Goal: Information Seeking & Learning: Learn about a topic

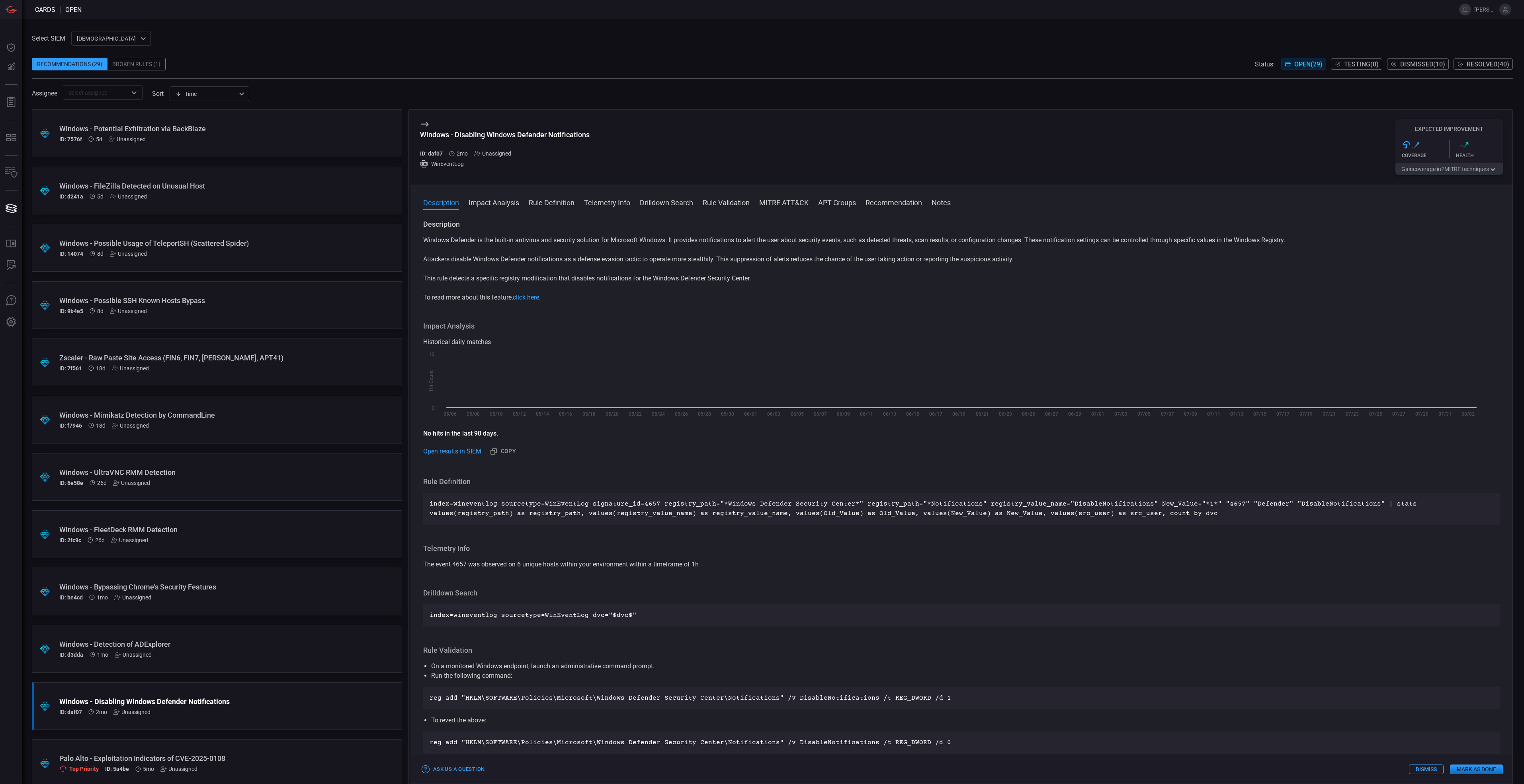
scroll to position [350, 0]
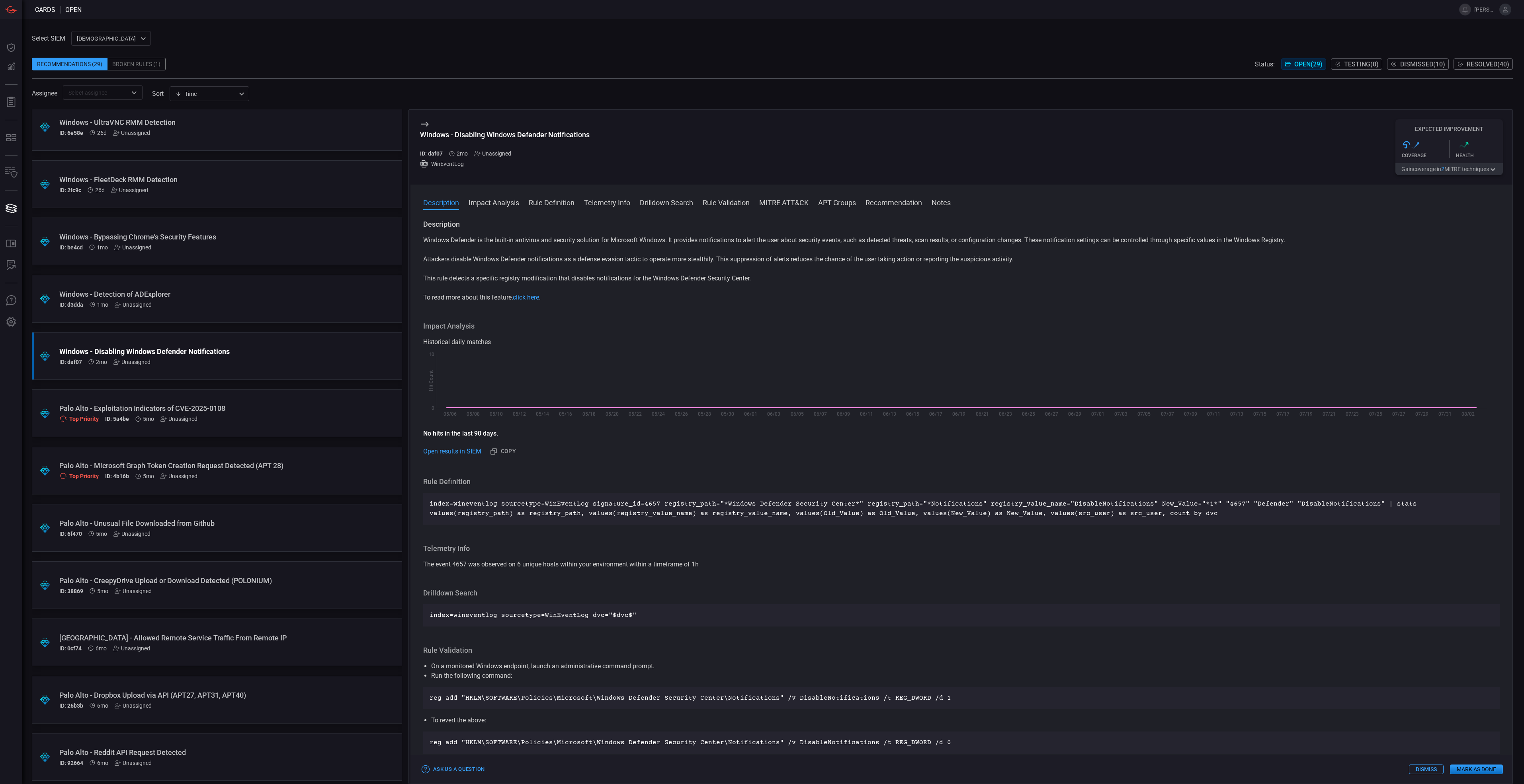
click at [291, 413] on div "Palo Alto - Exploitation Indicators of CVE-2025-0108 Top Priority ID: 5a4be 5mo…" at bounding box center [201, 413] width 285 height 18
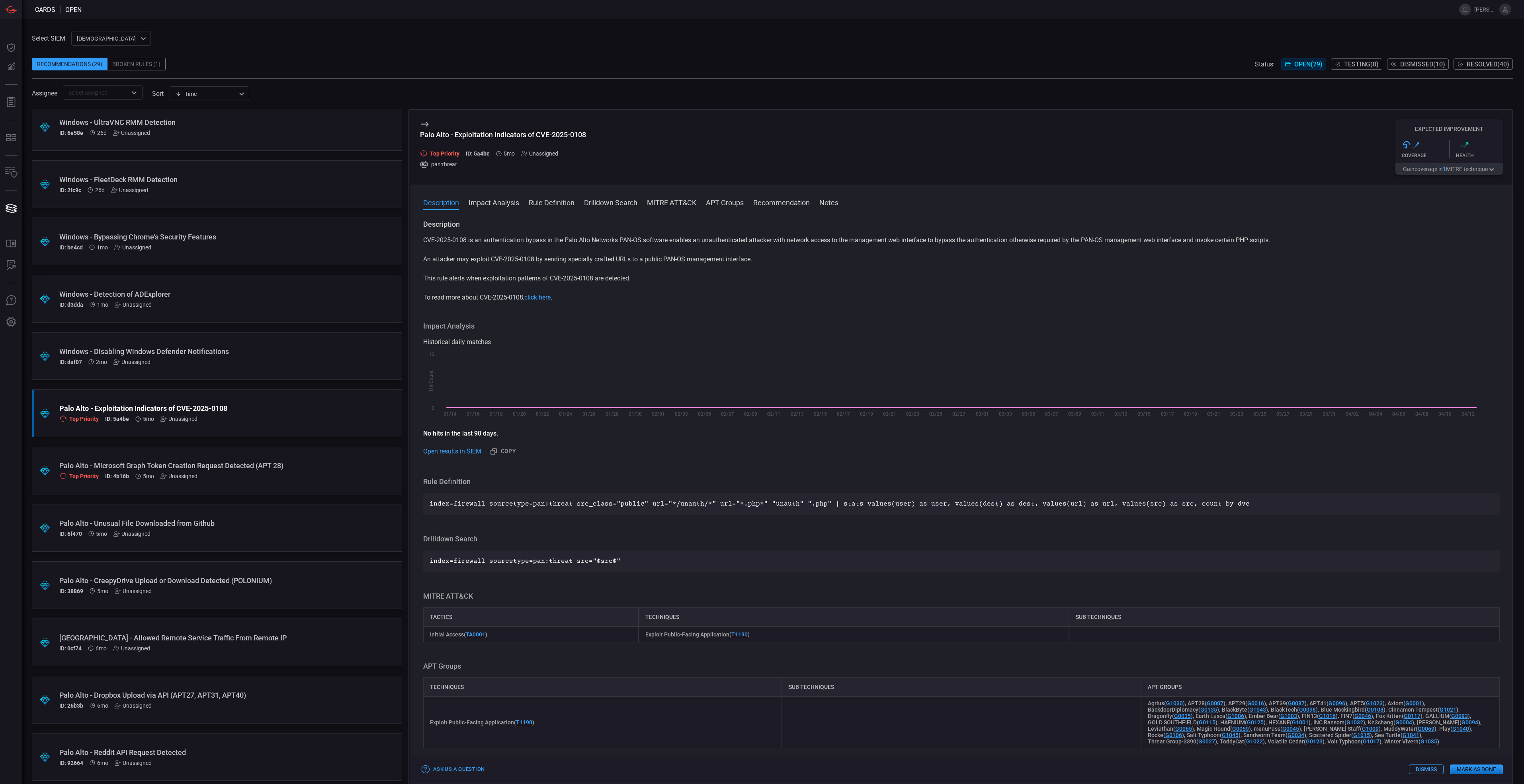
scroll to position [469, 0]
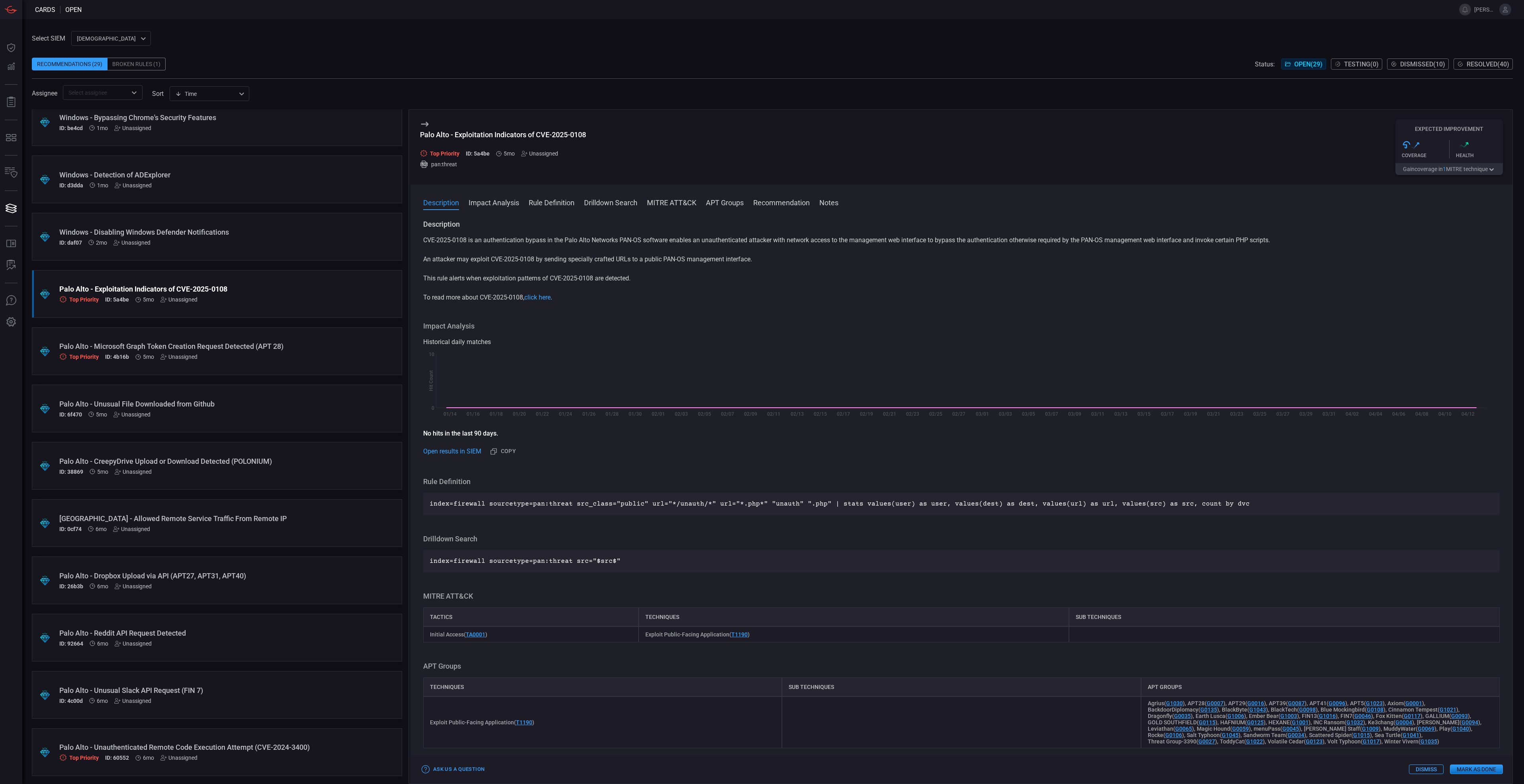
click at [308, 357] on div "Top Priority ID: 4b16b 5mo Unassigned" at bounding box center [201, 357] width 285 height 6
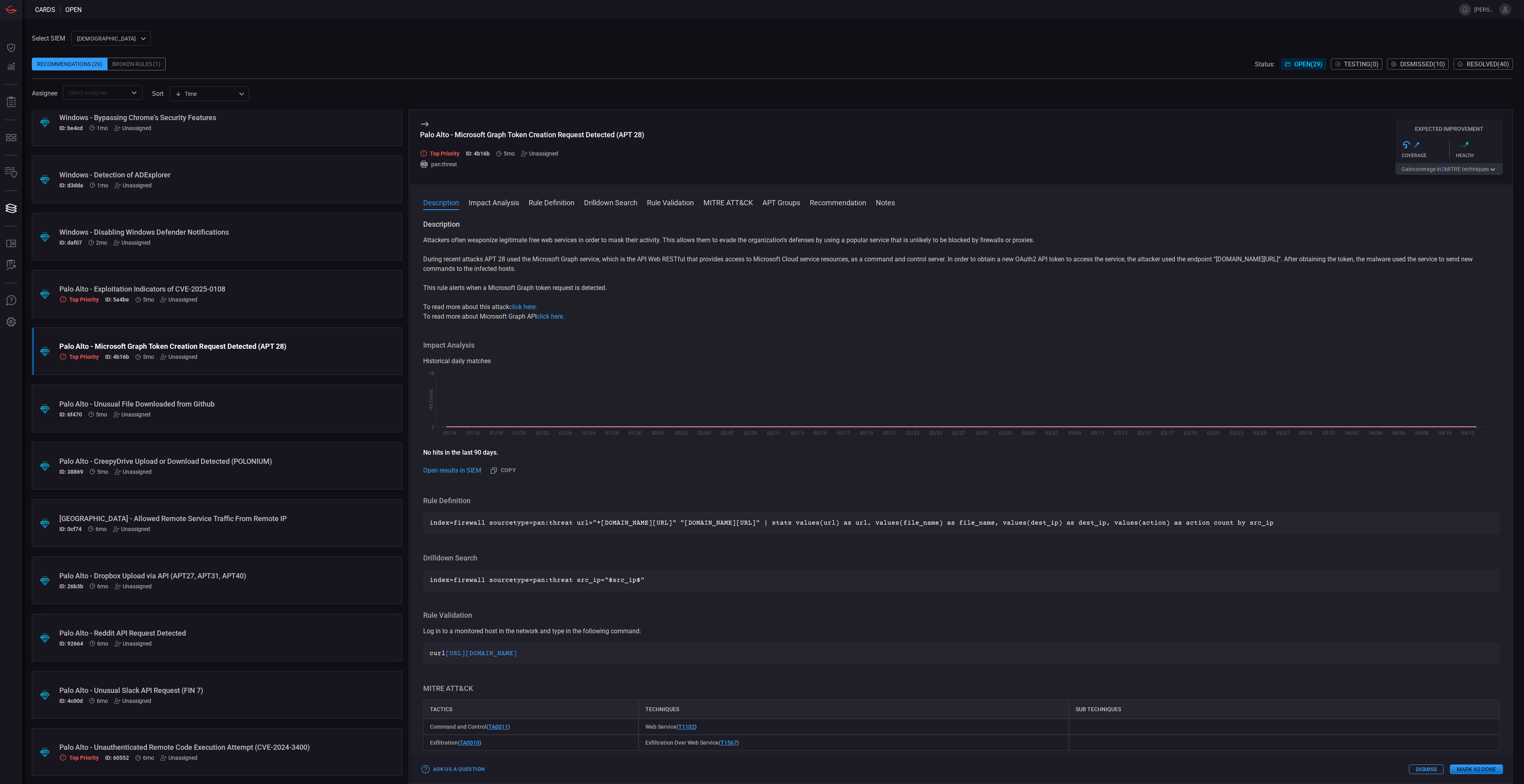
click at [1477, 172] on button "Gain coverage in 2 MITRE technique s" at bounding box center [1449, 169] width 108 height 12
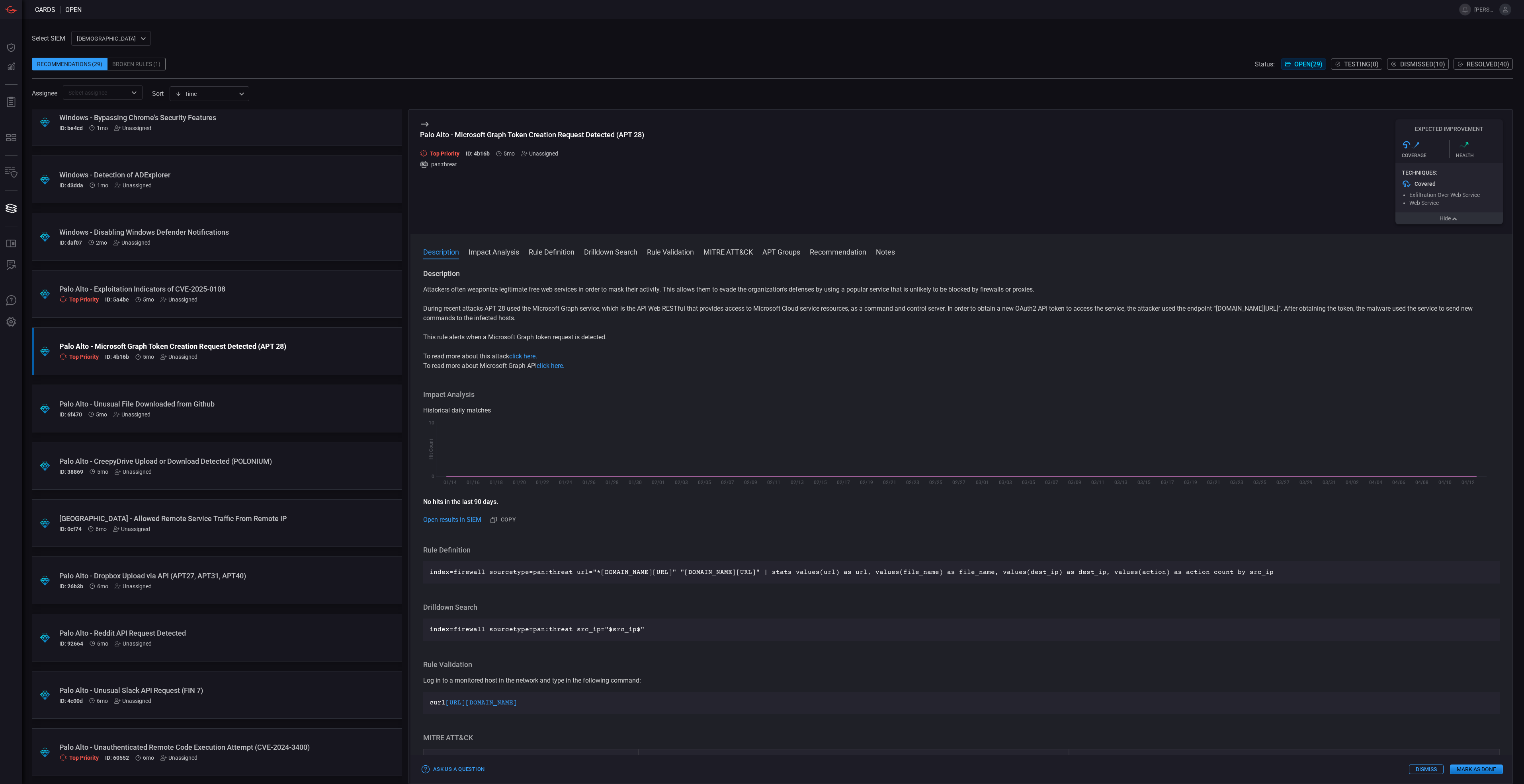
click at [237, 416] on div "ID: 6f470 5mo Unassigned" at bounding box center [201, 414] width 285 height 6
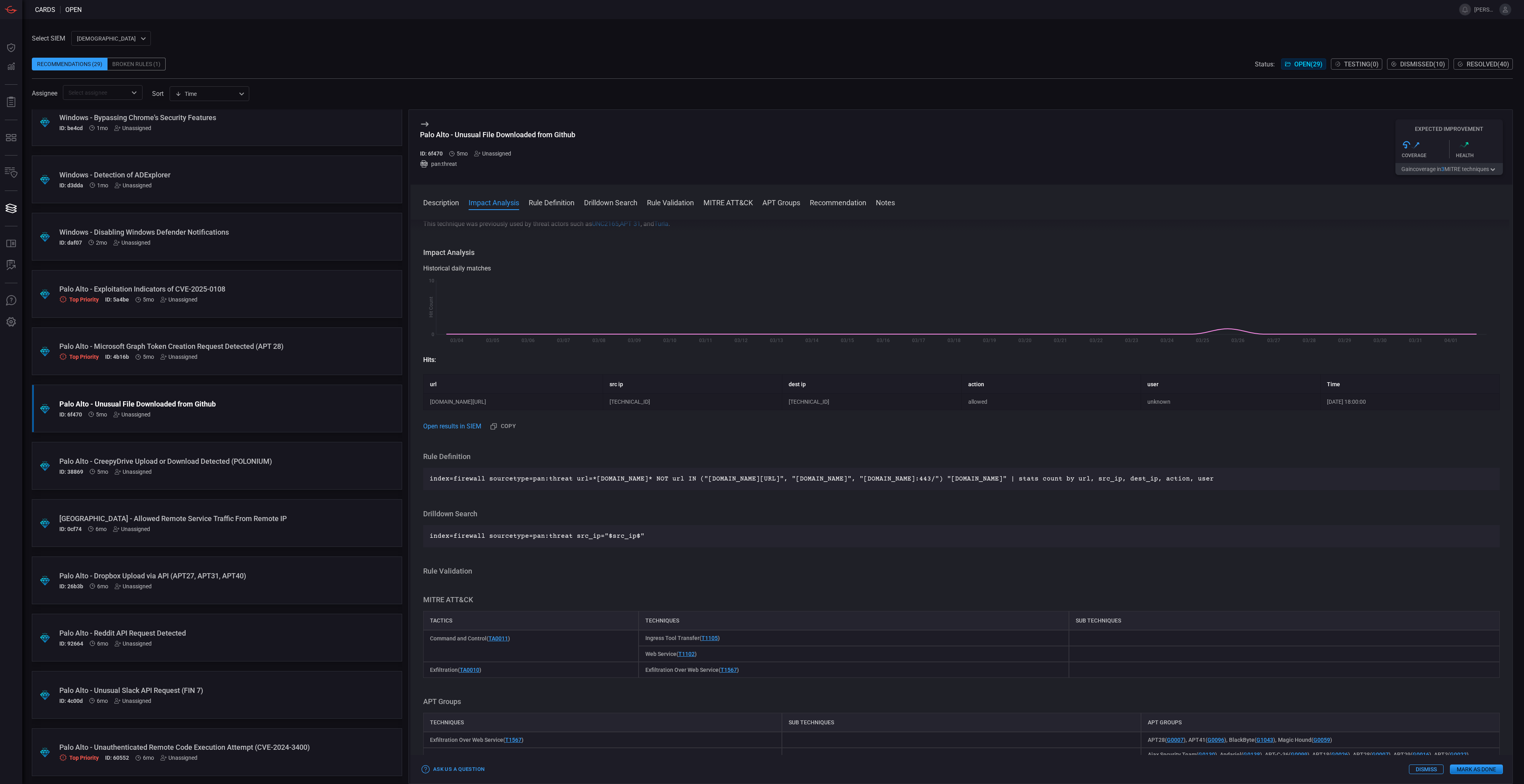
scroll to position [119, 0]
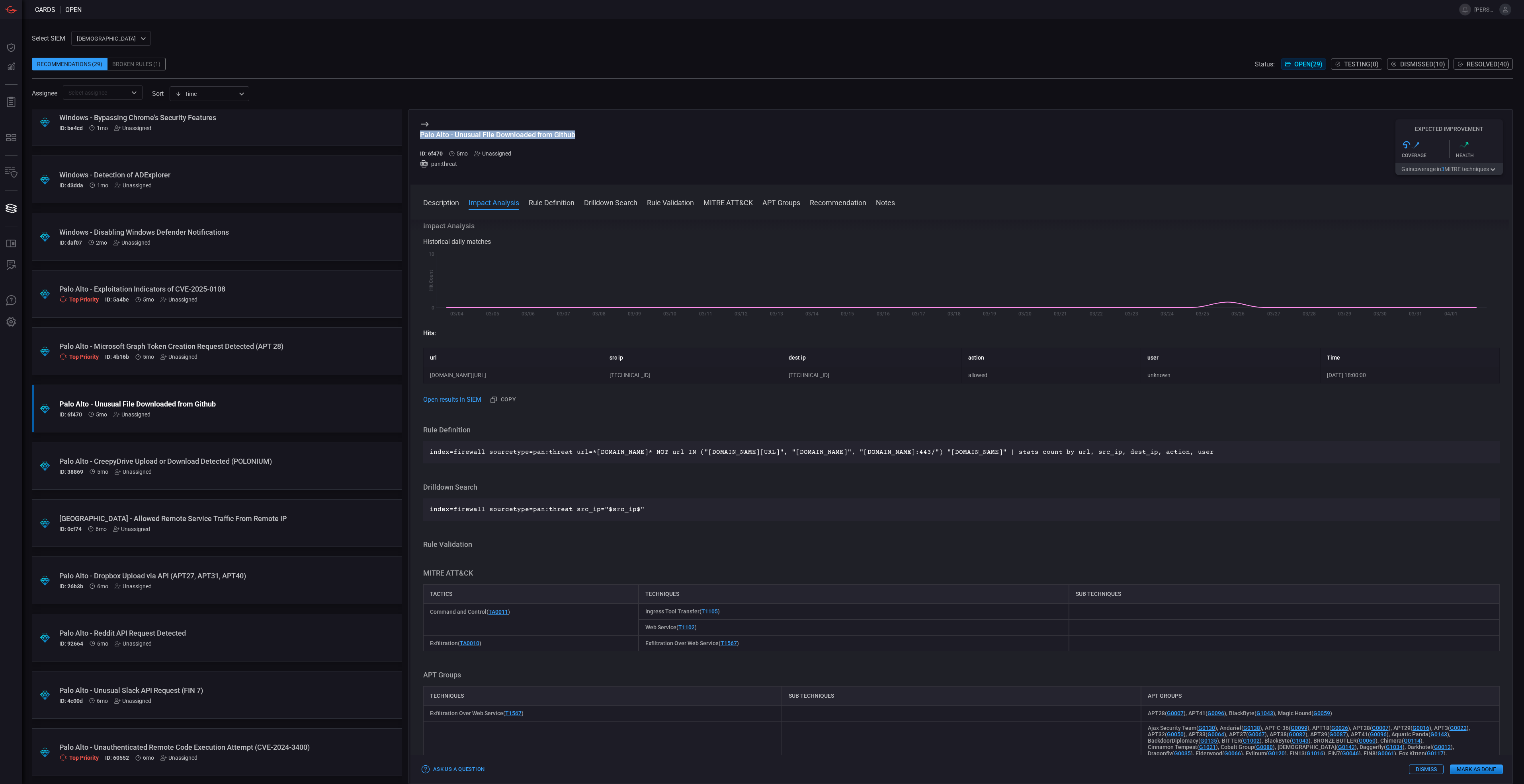
drag, startPoint x: 588, startPoint y: 134, endPoint x: 420, endPoint y: 132, distance: 168.0
click at [420, 132] on div "Palo Alto - Unusual File Downloaded from Github ID: 6f470 5mo Unassigned pan:th…" at bounding box center [962, 147] width 1102 height 75
drag, startPoint x: 420, startPoint y: 132, endPoint x: 424, endPoint y: 134, distance: 4.5
copy div "Palo Alto - Unusual File Downloaded from Github"
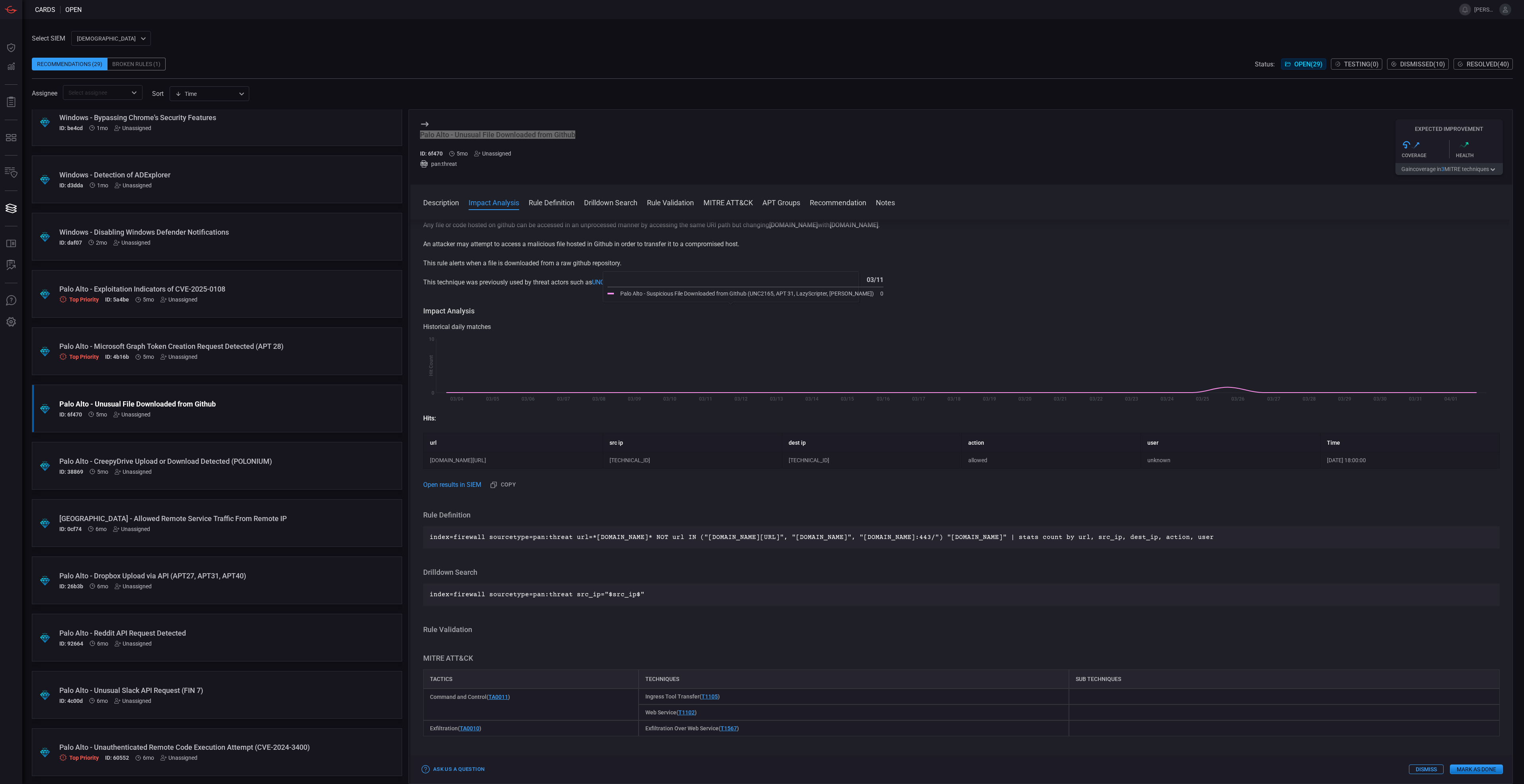
scroll to position [0, 0]
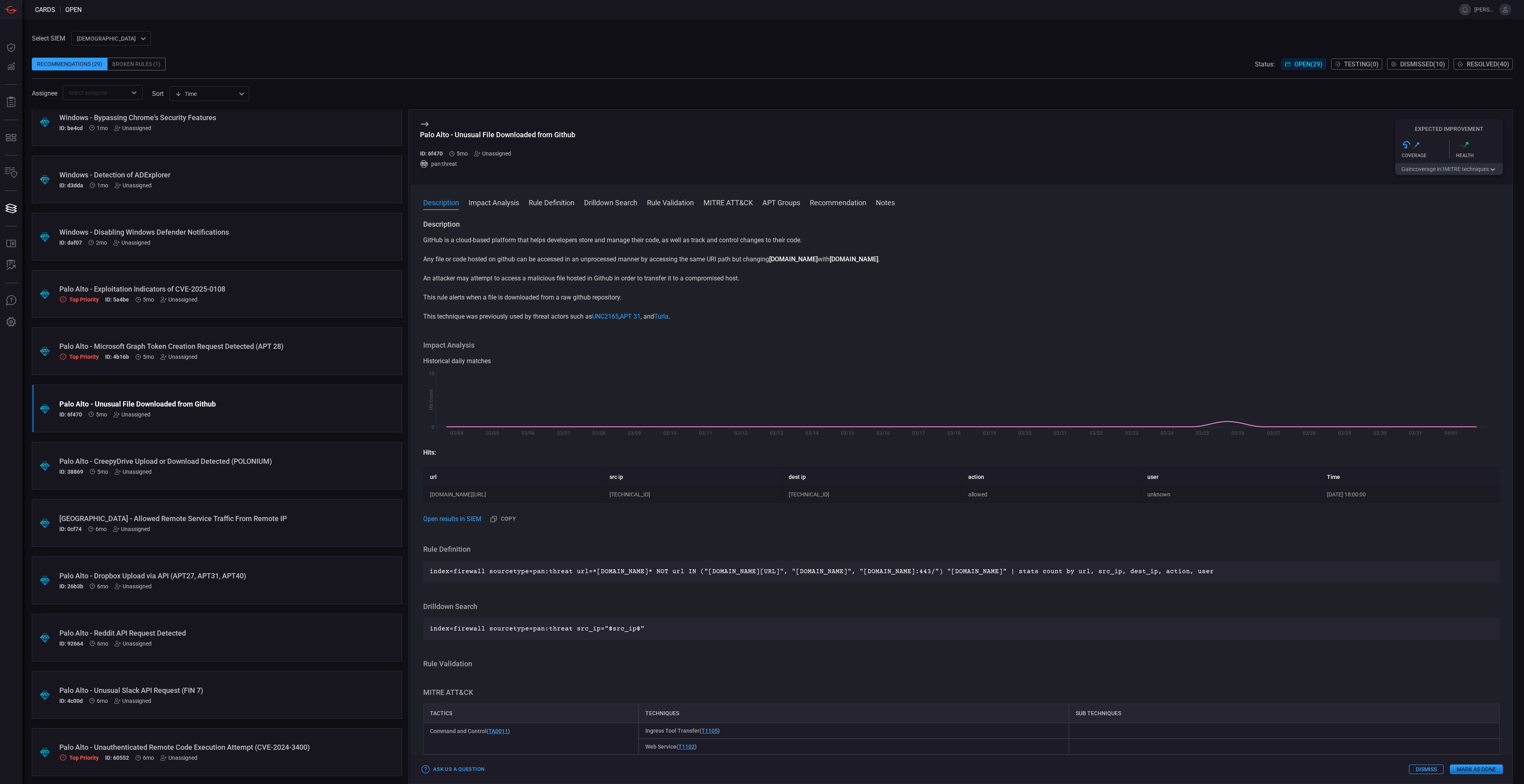
click at [463, 226] on h3 "Description" at bounding box center [961, 224] width 1076 height 10
click at [423, 239] on p "GitHub is a cloud-based platform that helps developers store and manage their c…" at bounding box center [961, 240] width 1076 height 10
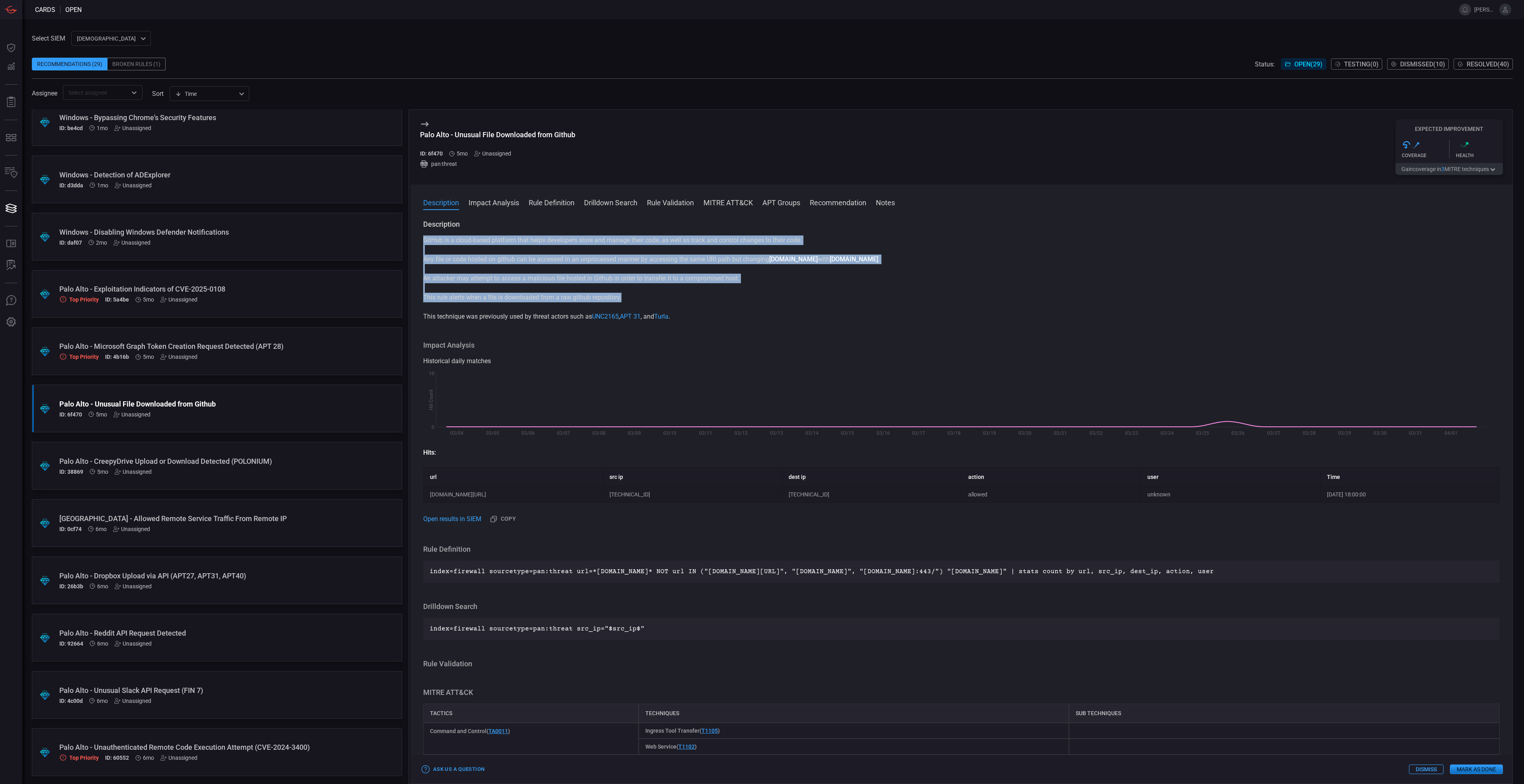
drag, startPoint x: 425, startPoint y: 239, endPoint x: 630, endPoint y: 296, distance: 212.8
click at [630, 296] on div "GitHub is a cloud-based platform that helps developers store and manage their c…" at bounding box center [961, 278] width 1076 height 86
copy div "GitHub is a cloud-based platform that helps developers store and manage their c…"
click at [1450, 169] on button "Gain coverage in 3 MITRE technique s" at bounding box center [1449, 169] width 108 height 12
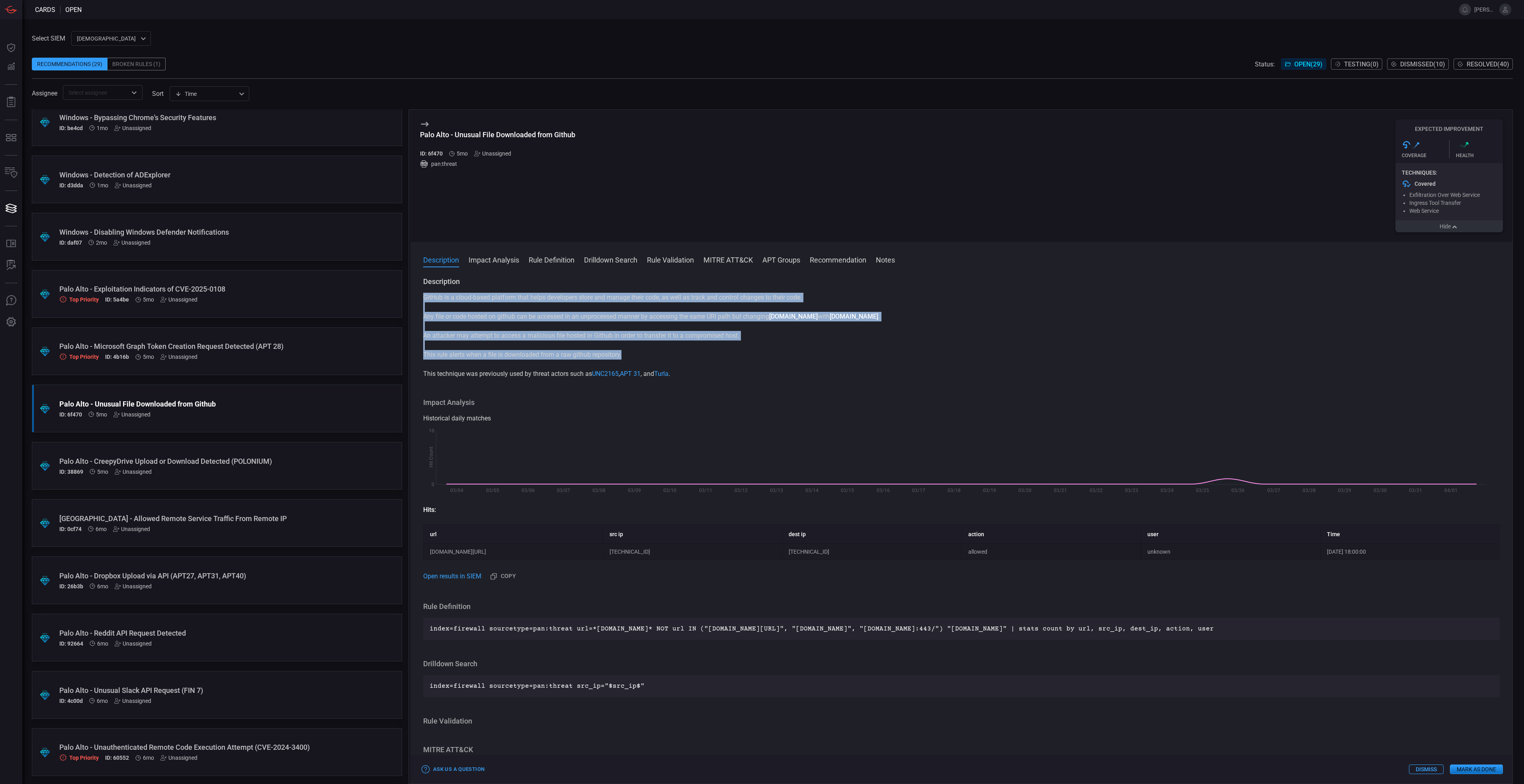
click at [1468, 230] on button "Hide" at bounding box center [1449, 226] width 108 height 12
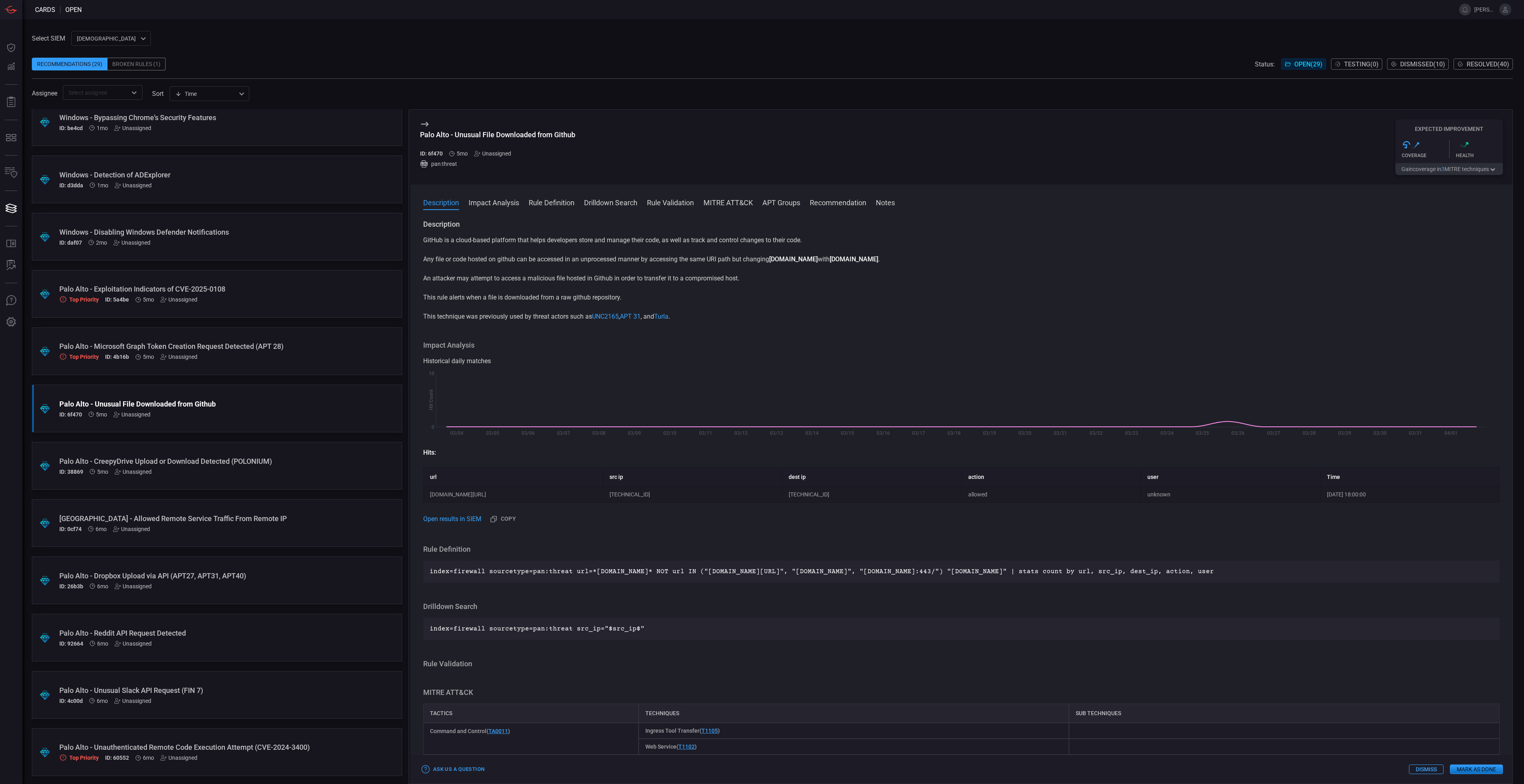
click at [520, 576] on p "index=firewall sourcetype=pan:threat url=*[DOMAIN_NAME]* NOT url IN ("[DOMAIN_N…" at bounding box center [961, 571] width 1063 height 10
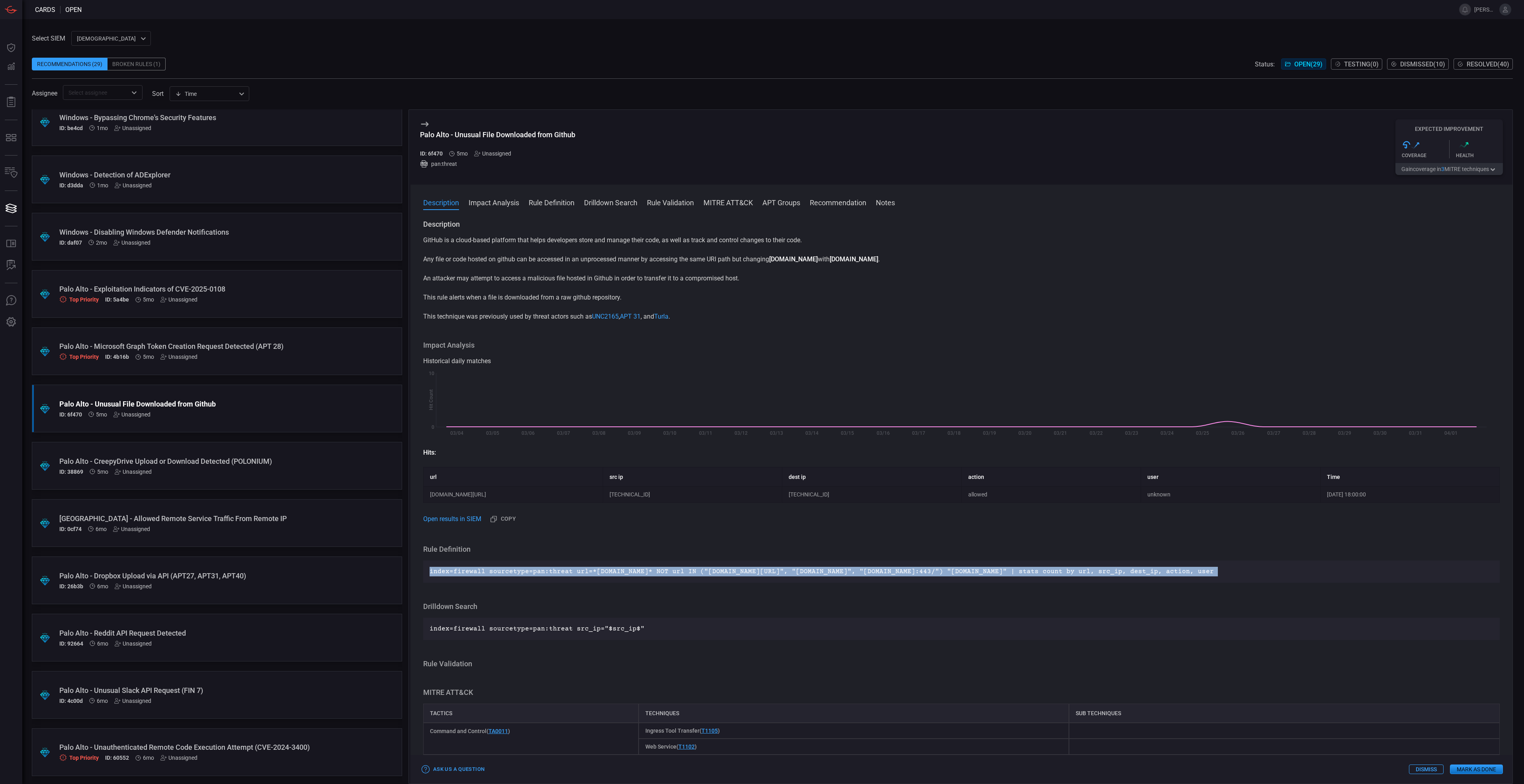
click at [520, 576] on p "index=firewall sourcetype=pan:threat url=*[DOMAIN_NAME]* NOT url IN ("[DOMAIN_N…" at bounding box center [961, 571] width 1063 height 10
drag, startPoint x: 520, startPoint y: 578, endPoint x: 530, endPoint y: 583, distance: 11.2
copy p "index=firewall sourcetype=pan:threat url=*[DOMAIN_NAME]* NOT url IN ("[DOMAIN_N…"
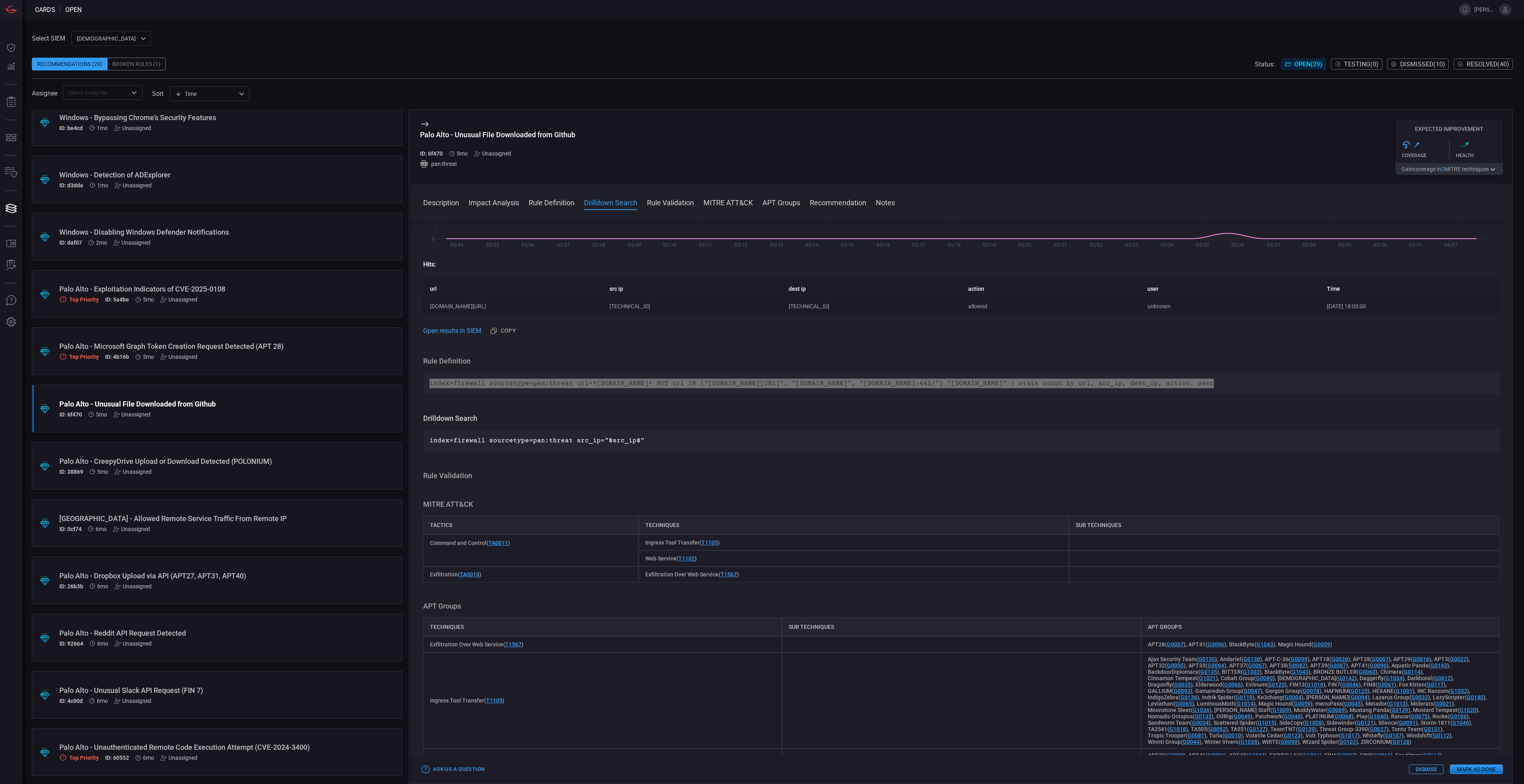
scroll to position [119, 0]
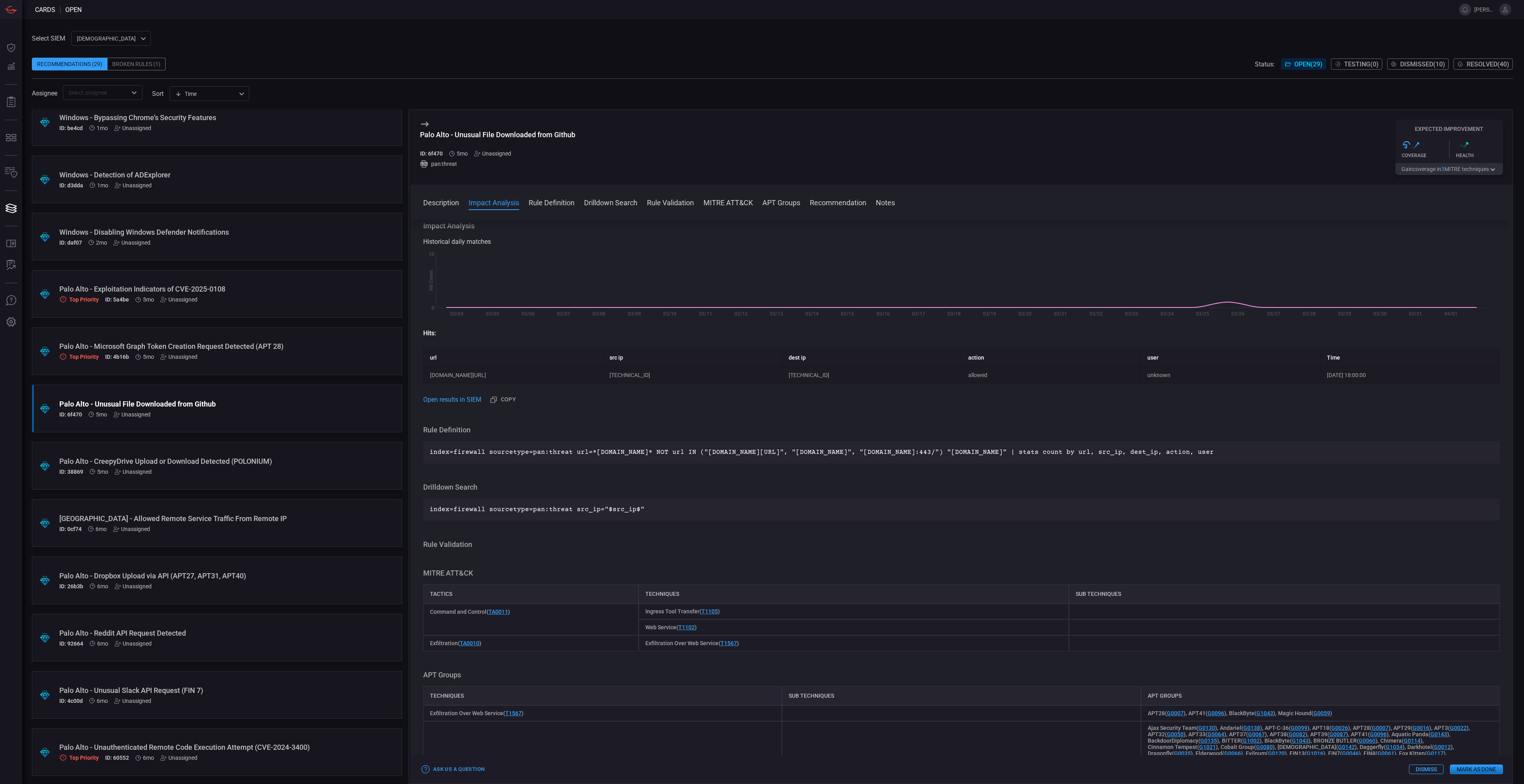
click at [651, 422] on div "Description GitHub is a cloud-based platform that helps developers store and ma…" at bounding box center [962, 501] width 1102 height 562
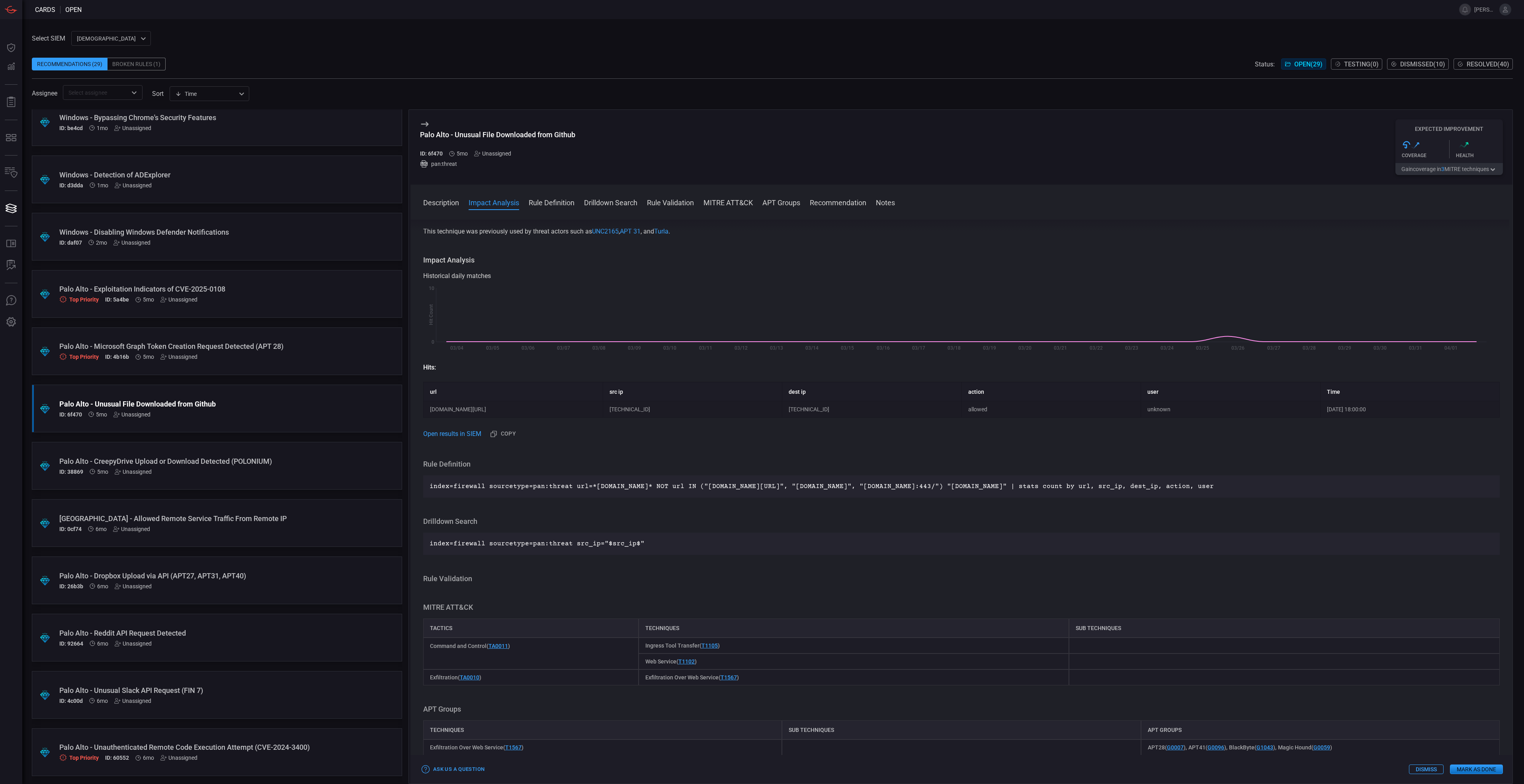
scroll to position [0, 0]
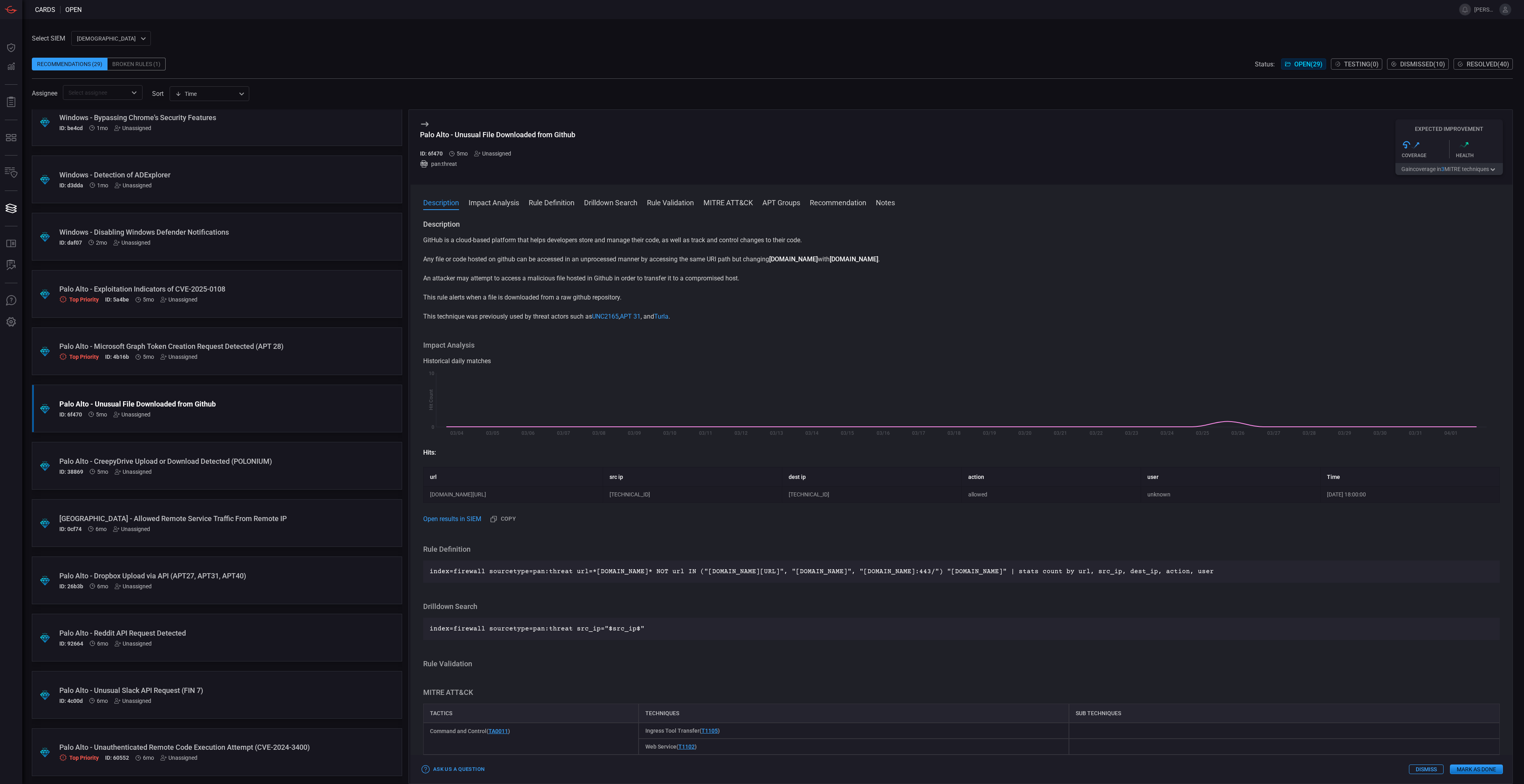
click at [1447, 166] on button "Gain coverage in 3 MITRE technique s" at bounding box center [1449, 169] width 108 height 12
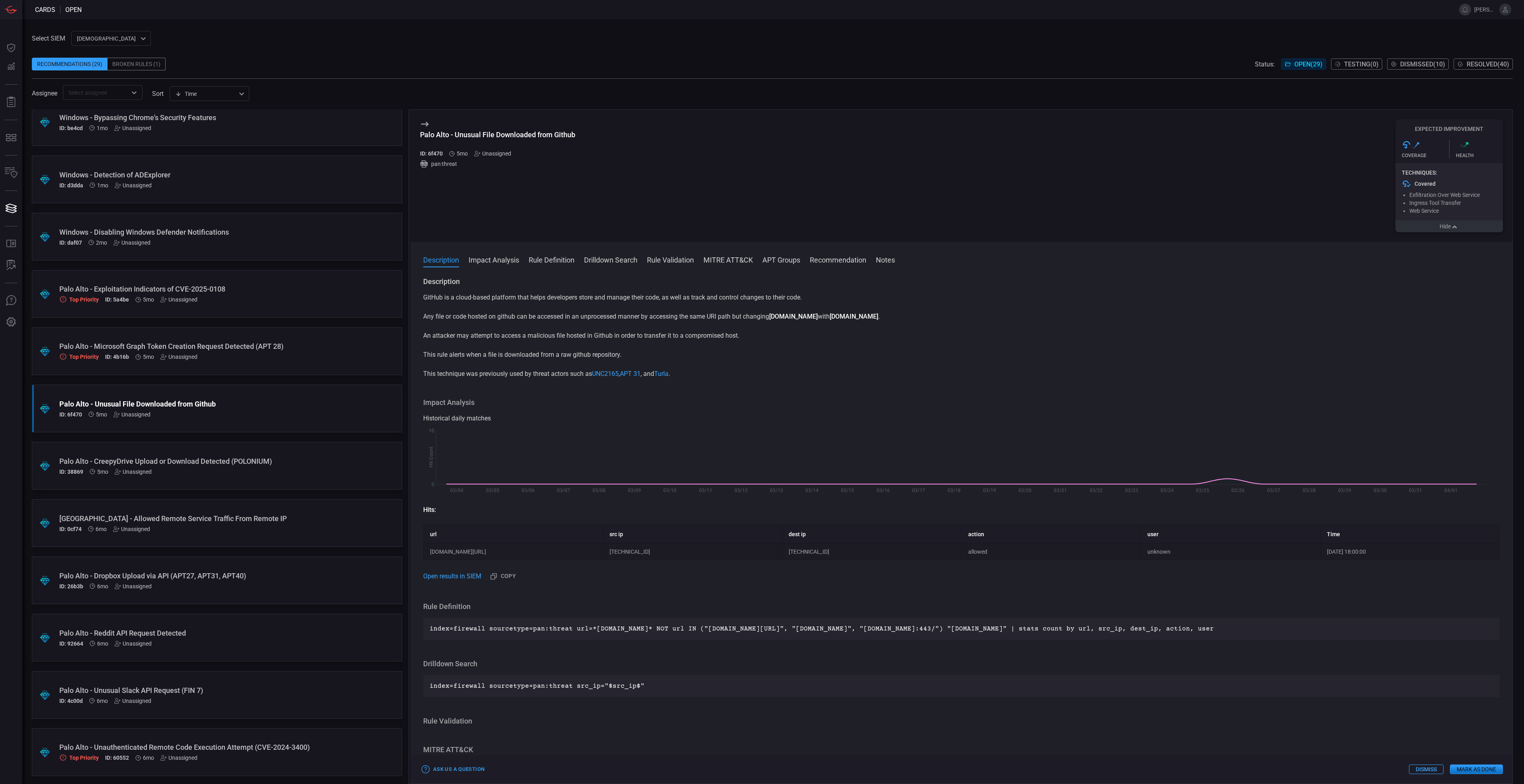
click at [1445, 229] on button "Hide" at bounding box center [1449, 226] width 108 height 12
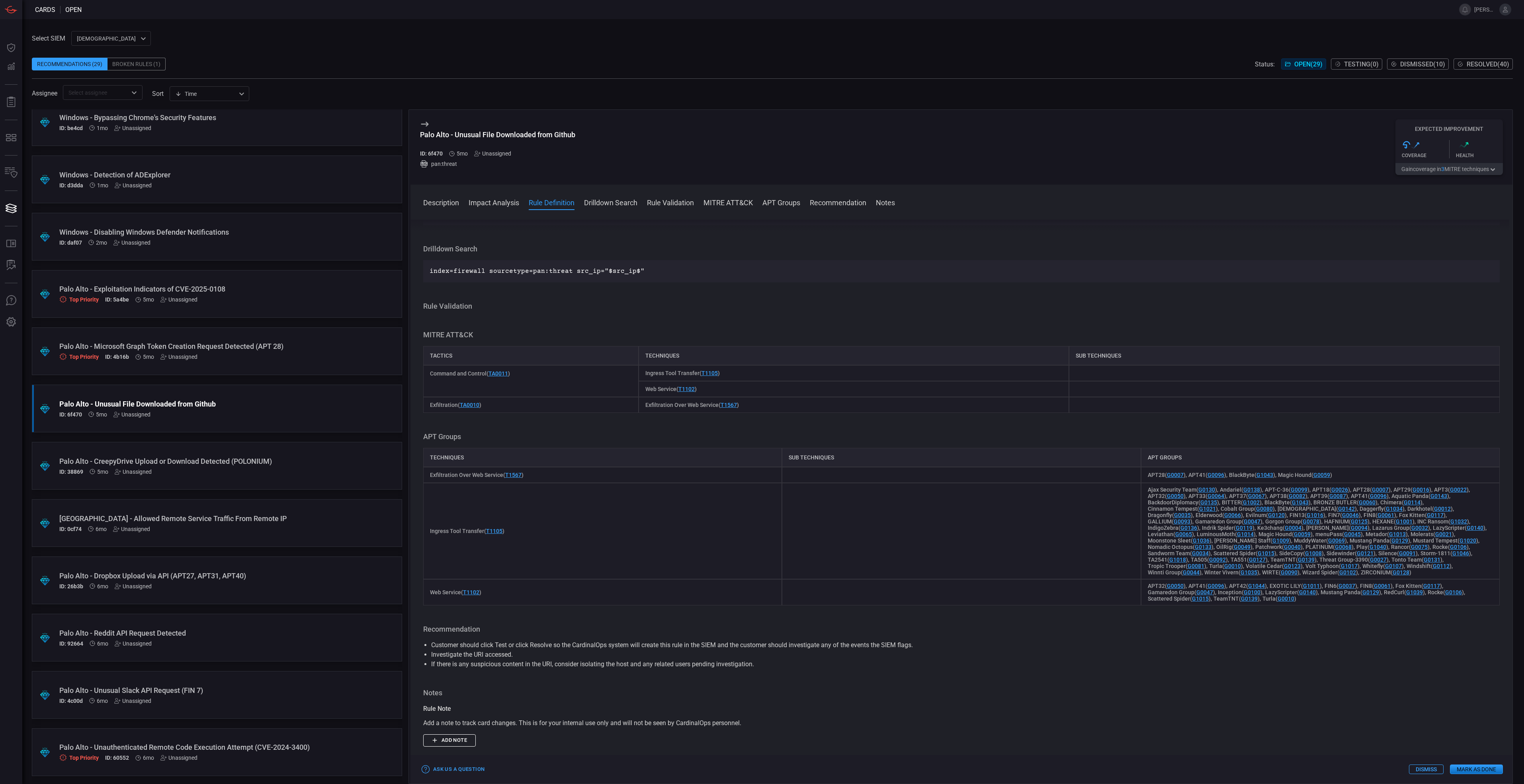
scroll to position [358, 0]
click at [306, 455] on div ".suggested_cards_icon{fill:url(#suggested_cards_icon);} Palo Alto - CreepyDrive…" at bounding box center [217, 466] width 370 height 48
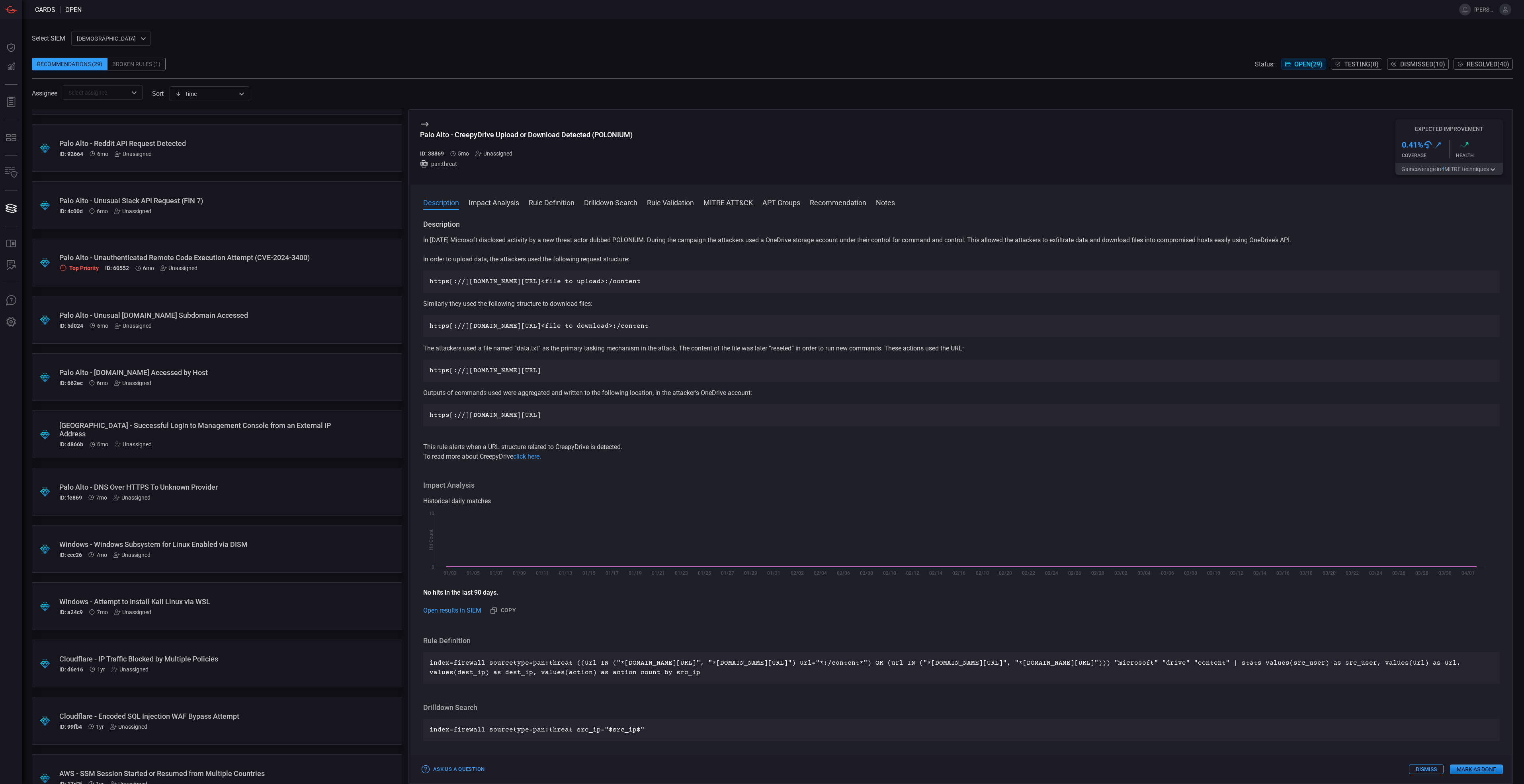
scroll to position [987, 0]
